Goal: Information Seeking & Learning: Learn about a topic

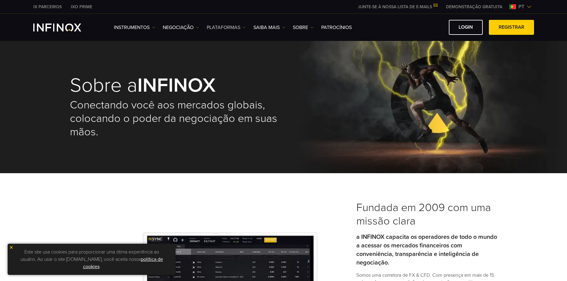
click at [229, 28] on link "PLATAFORMAS" at bounding box center [226, 27] width 39 height 7
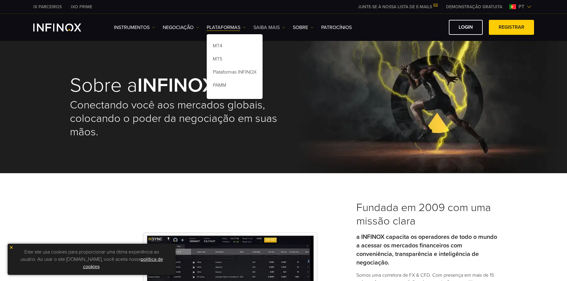
click at [273, 28] on link "Saiba mais" at bounding box center [270, 27] width 32 height 7
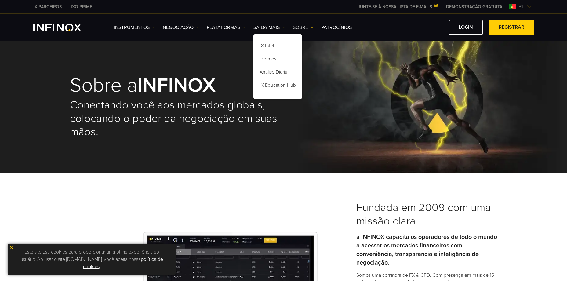
click at [308, 26] on link "SOBRE" at bounding box center [303, 27] width 21 height 7
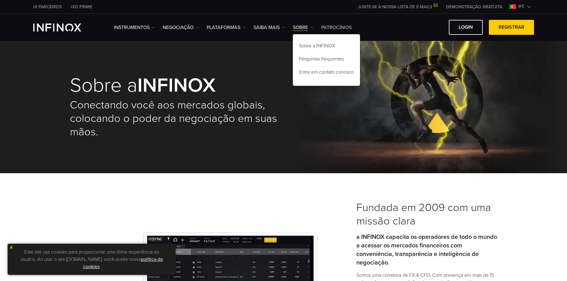
click at [336, 24] on link "Patrocínios" at bounding box center [336, 27] width 31 height 7
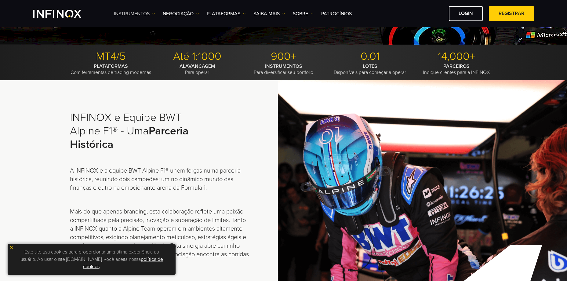
click at [148, 10] on link "Instrumentos" at bounding box center [134, 13] width 41 height 7
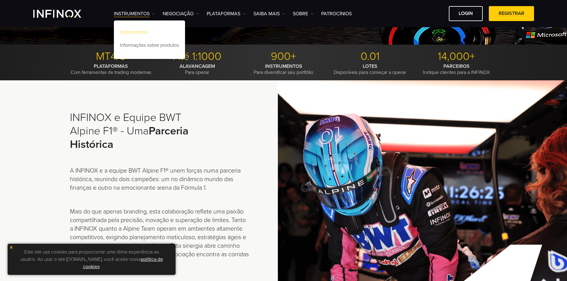
click at [146, 31] on link "Instrumentos" at bounding box center [149, 33] width 71 height 13
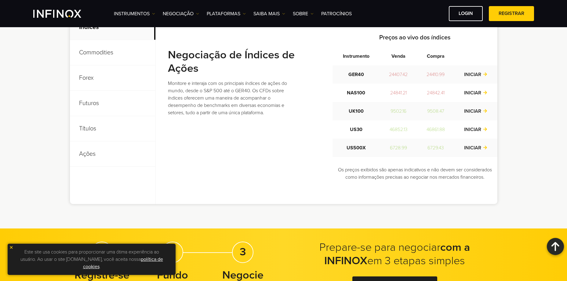
scroll to position [275, 0]
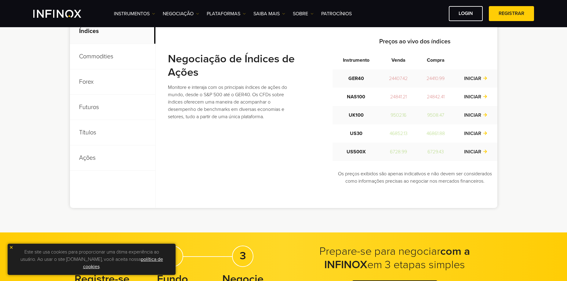
click at [101, 60] on p "Commodities" at bounding box center [113, 56] width 86 height 25
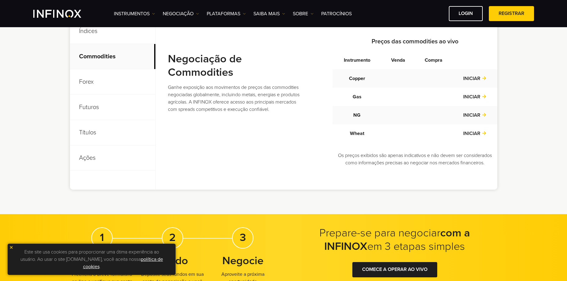
click at [99, 80] on p "Forex" at bounding box center [113, 81] width 86 height 25
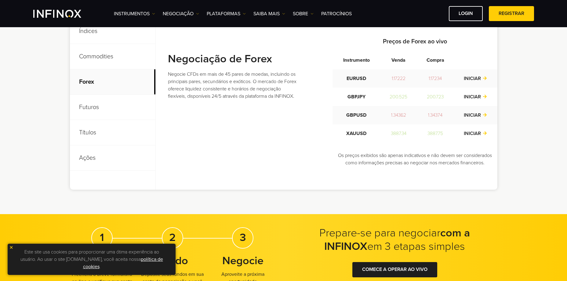
click at [77, 159] on p "Ações" at bounding box center [113, 157] width 86 height 25
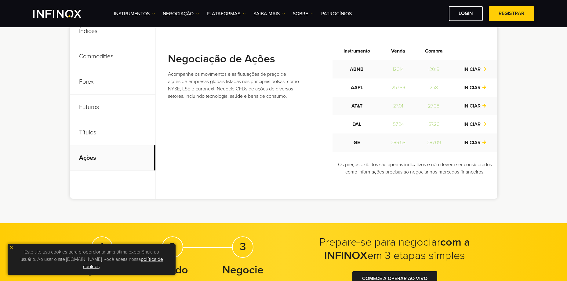
click at [512, 14] on span at bounding box center [512, 14] width 0 height 0
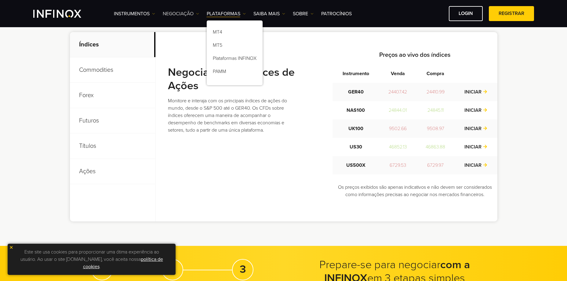
click at [196, 14] on link "NEGOCIAÇÃO" at bounding box center [181, 13] width 36 height 7
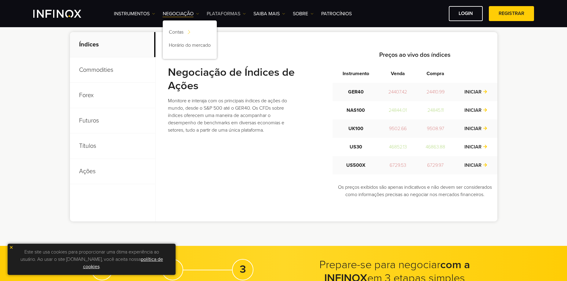
click at [241, 15] on link "PLATAFORMAS" at bounding box center [226, 13] width 39 height 7
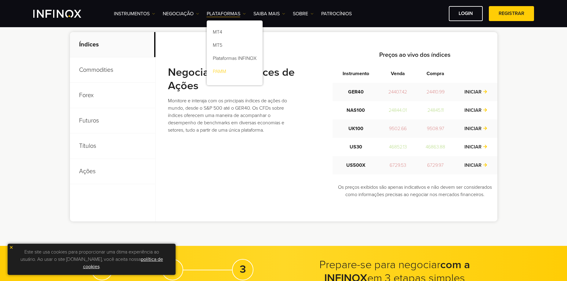
click at [224, 77] on link "PAMM" at bounding box center [235, 72] width 56 height 13
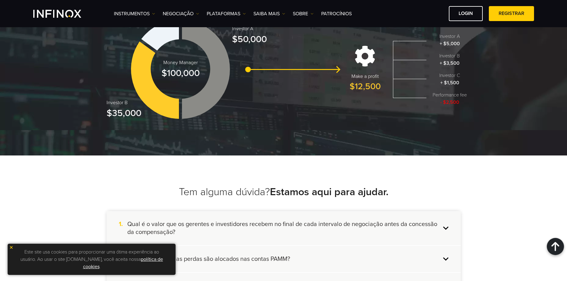
scroll to position [855, 0]
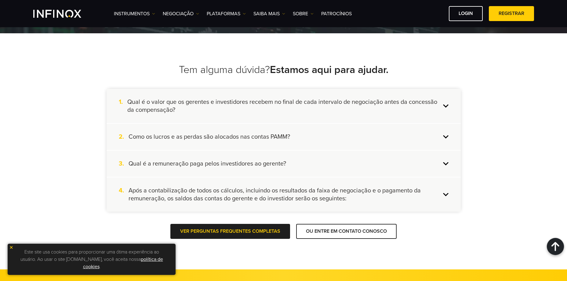
click at [228, 98] on div "1. Qual é o valor que os gerentes e investidores recebem no final de cada inter…" at bounding box center [284, 106] width 354 height 34
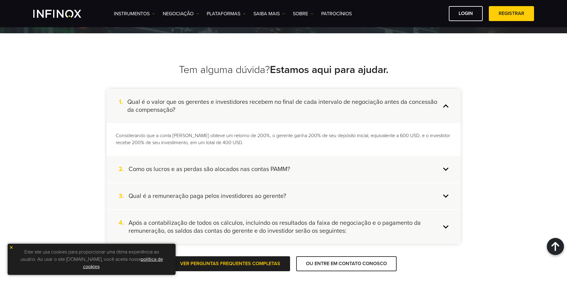
click at [278, 166] on h4 "Como os lucros e as perdas são alocados nas contas PAMM?" at bounding box center [210, 169] width 162 height 8
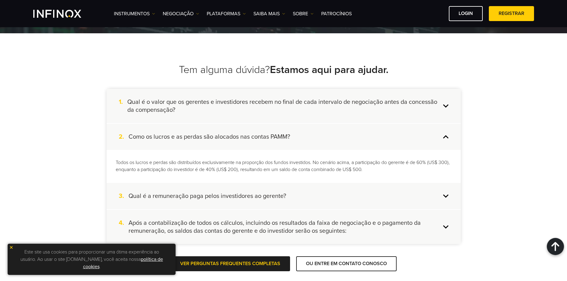
click at [276, 111] on h4 "Qual é o valor que os gerentes e investidores recebem no final de cada interval…" at bounding box center [284, 106] width 314 height 16
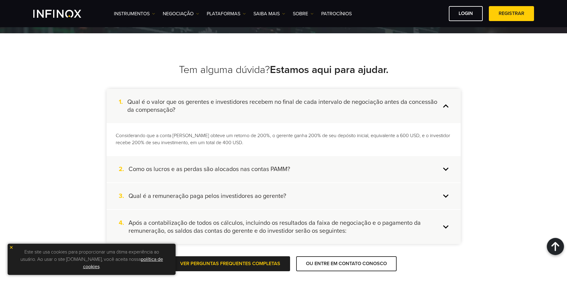
click at [189, 163] on div "2. Como os lucros e as perdas são alocados nas contas PAMM?" at bounding box center [284, 169] width 354 height 26
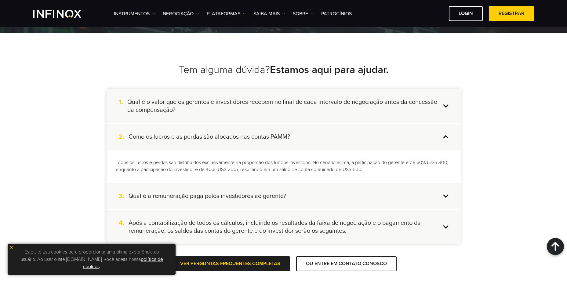
scroll to position [0, 0]
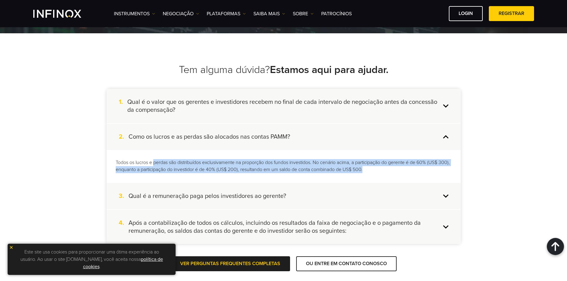
drag, startPoint x: 154, startPoint y: 162, endPoint x: 388, endPoint y: 169, distance: 234.1
click at [388, 169] on p "Todos os lucros e perdas são distribuídos exclusivamente na proporção dos fundo…" at bounding box center [284, 166] width 336 height 14
click at [392, 170] on p "Todos os lucros e perdas são distribuídos exclusivamente na proporção dos fundo…" at bounding box center [284, 166] width 336 height 14
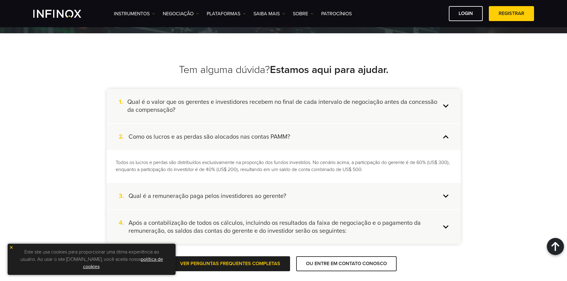
click at [201, 189] on div "3. Qual é a remuneração paga pelos investidores ao gerente?" at bounding box center [284, 196] width 354 height 26
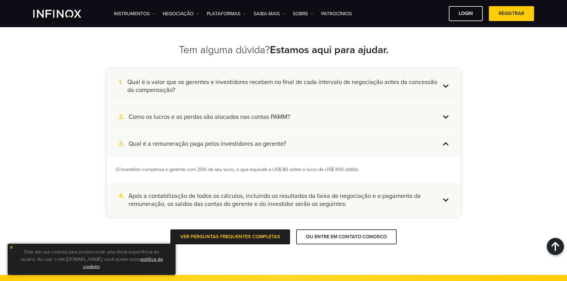
scroll to position [886, 0]
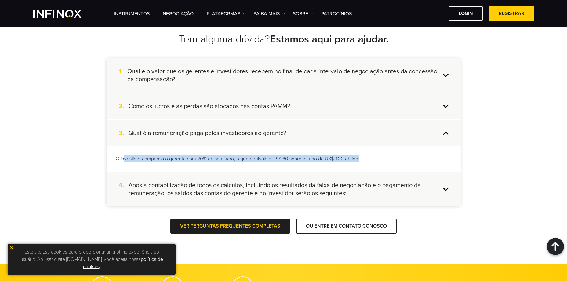
drag, startPoint x: 124, startPoint y: 157, endPoint x: 369, endPoint y: 166, distance: 245.5
click at [369, 166] on div "O investidor compensa o gerente com 20% de seu lucro, o que equivale a US$ 80 s…" at bounding box center [284, 158] width 354 height 25
click at [380, 165] on div "O investidor compensa o gerente com 20% de seu lucro, o que equivale a US$ 80 s…" at bounding box center [284, 158] width 354 height 25
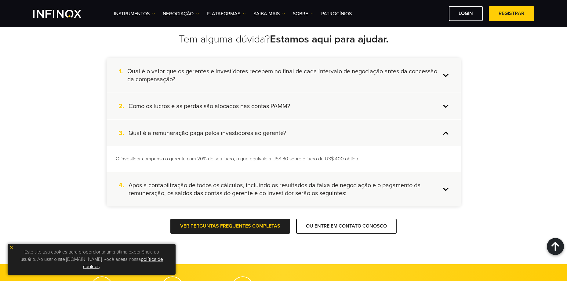
click at [137, 186] on h4 "Após a contabilização de todos os cálculos, incluindo os resultados da faixa de…" at bounding box center [285, 189] width 313 height 16
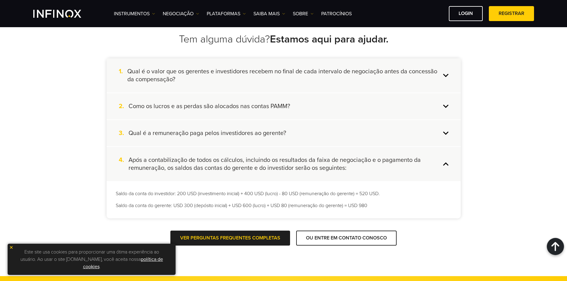
scroll to position [0, 0]
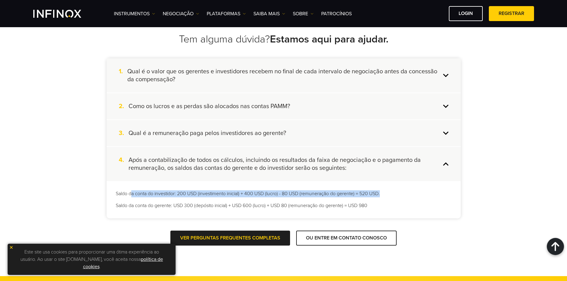
drag, startPoint x: 132, startPoint y: 193, endPoint x: 395, endPoint y: 196, distance: 262.8
click at [395, 196] on p "Saldo da conta do investidor: 200 USD (investimento inicial) + 400 USD (lucro) …" at bounding box center [284, 193] width 336 height 7
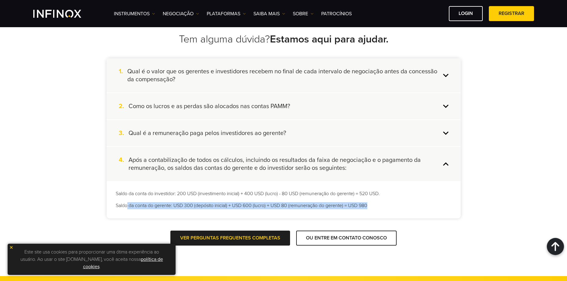
drag, startPoint x: 128, startPoint y: 207, endPoint x: 379, endPoint y: 207, distance: 250.8
click at [379, 207] on p "Saldo da conta do gerente: USD 300 (depósito inicial) + USD 600 (lucro) + USD 8…" at bounding box center [284, 205] width 336 height 7
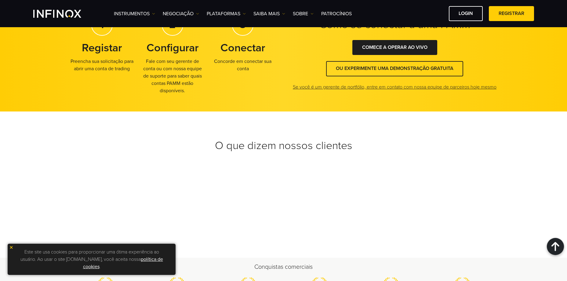
scroll to position [1130, 0]
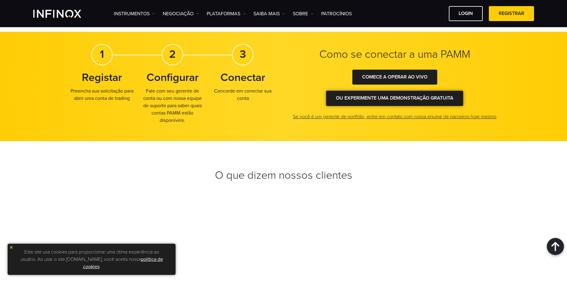
click at [395, 98] on div at bounding box center [395, 98] width 0 height 0
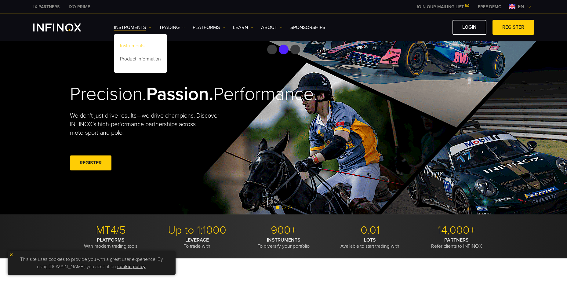
click at [138, 46] on link "Instruments" at bounding box center [140, 46] width 53 height 13
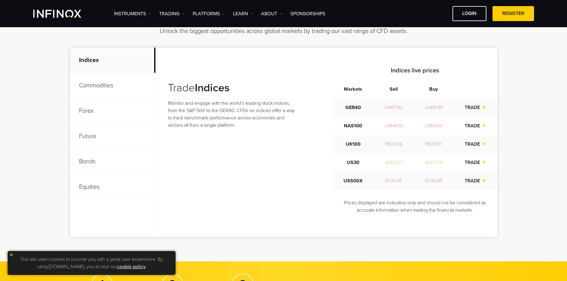
scroll to position [183, 0]
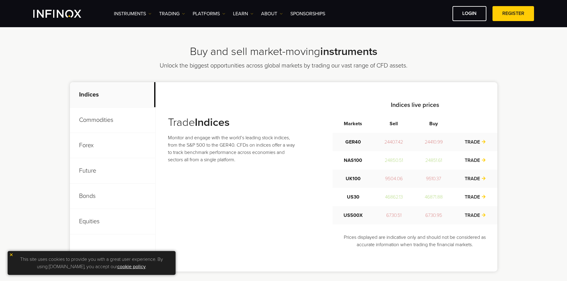
click at [108, 127] on p "Commodities" at bounding box center [113, 120] width 86 height 25
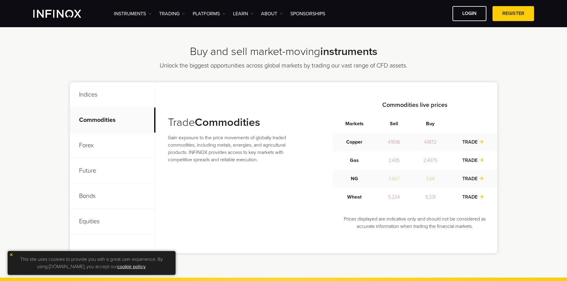
click at [92, 142] on p "Forex" at bounding box center [113, 145] width 86 height 25
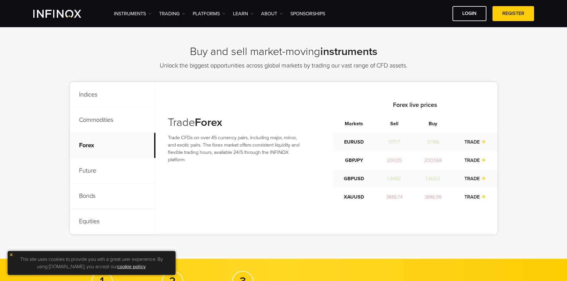
click at [89, 167] on p "Future" at bounding box center [113, 170] width 86 height 25
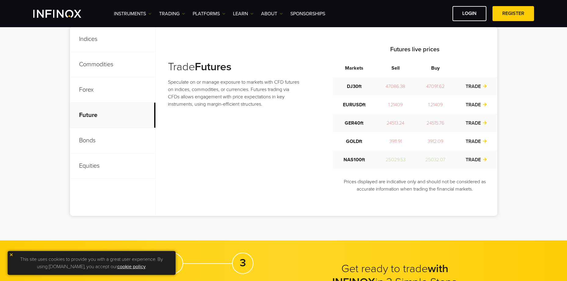
scroll to position [244, 0]
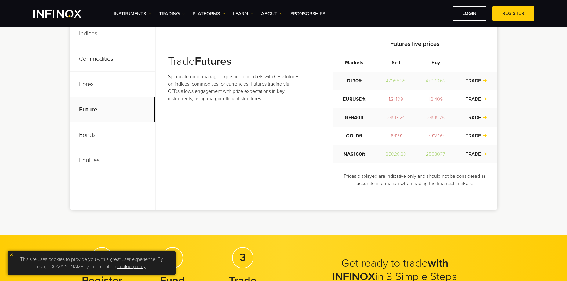
click at [97, 139] on p "Bonds" at bounding box center [113, 135] width 86 height 25
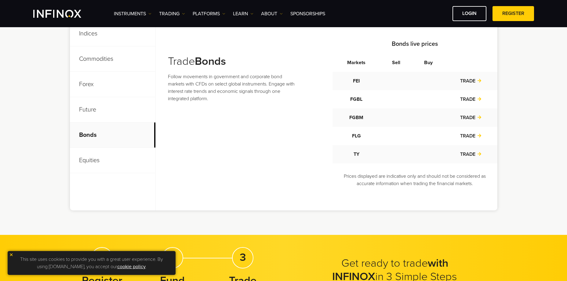
scroll to position [0, 0]
click at [88, 166] on p "Equities" at bounding box center [113, 160] width 86 height 25
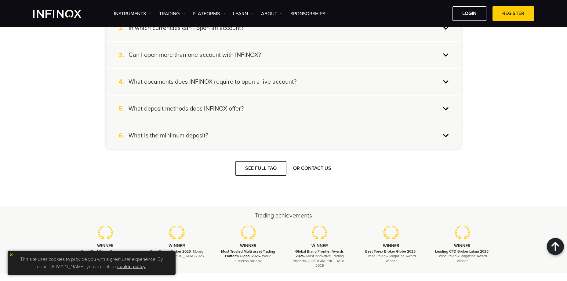
scroll to position [830, 0]
